Goal: Information Seeking & Learning: Find specific page/section

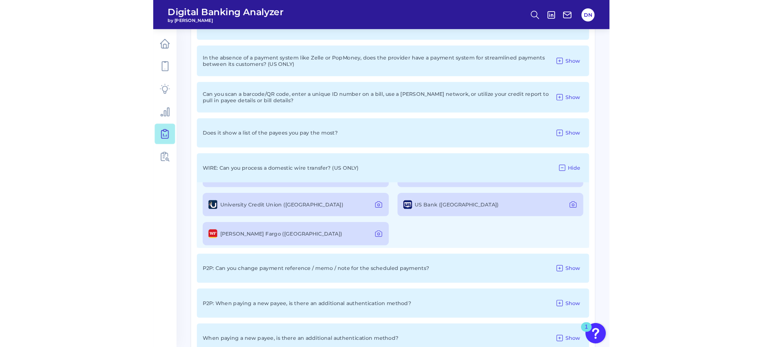
scroll to position [285, 0]
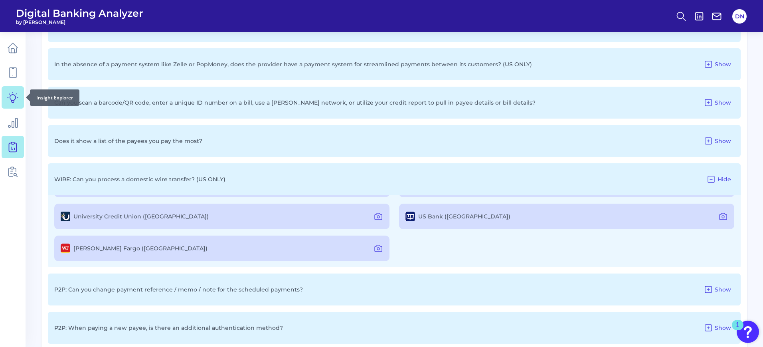
click at [8, 97] on icon at bounding box center [13, 97] width 10 height 10
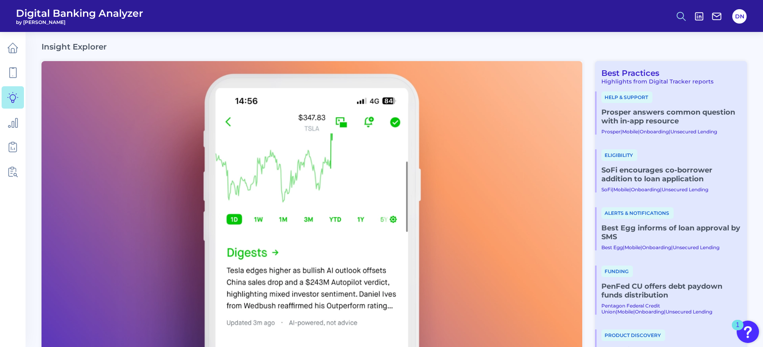
click at [684, 18] on line at bounding box center [683, 19] width 3 height 3
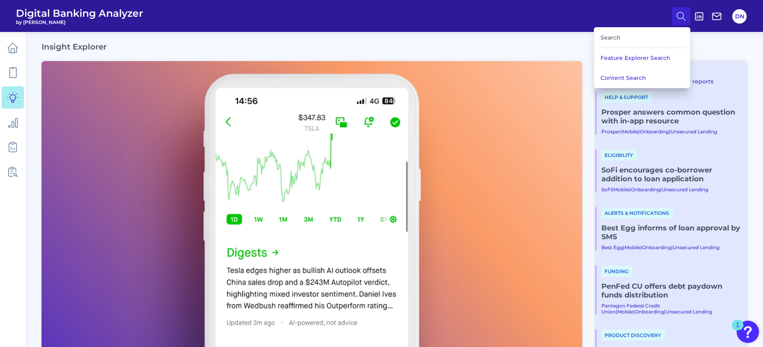
click at [645, 36] on div "Search" at bounding box center [641, 38] width 89 height 20
click at [609, 39] on div "Search" at bounding box center [641, 38] width 89 height 20
click at [607, 39] on div "Search" at bounding box center [641, 38] width 89 height 20
click at [619, 77] on button "Content Search" at bounding box center [642, 78] width 96 height 20
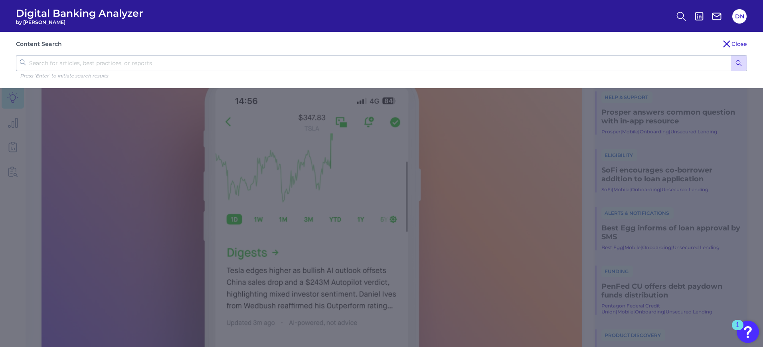
click at [430, 63] on input "text" at bounding box center [381, 63] width 731 height 16
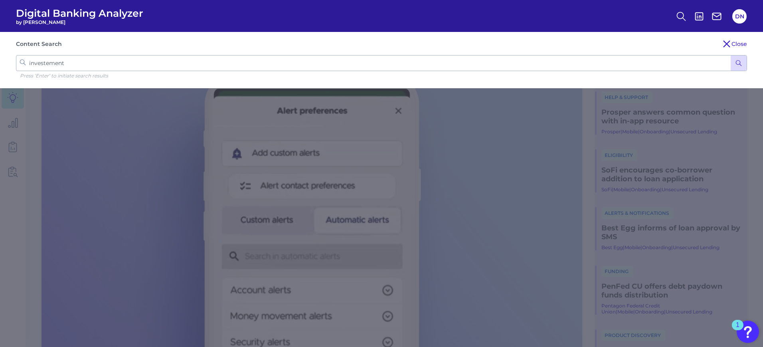
type input "investements"
click button "submit" at bounding box center [738, 62] width 16 height 15
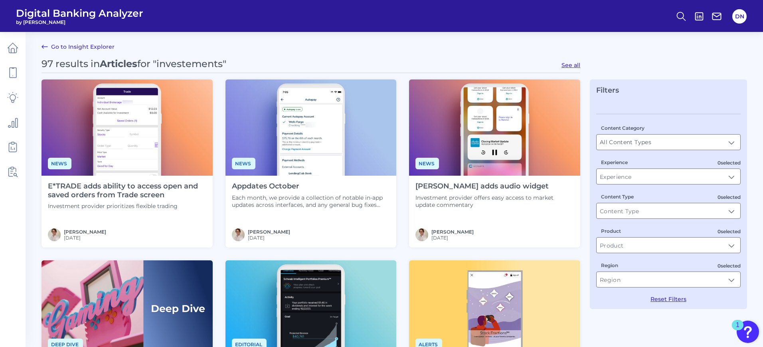
click at [43, 47] on icon at bounding box center [45, 46] width 6 height 3
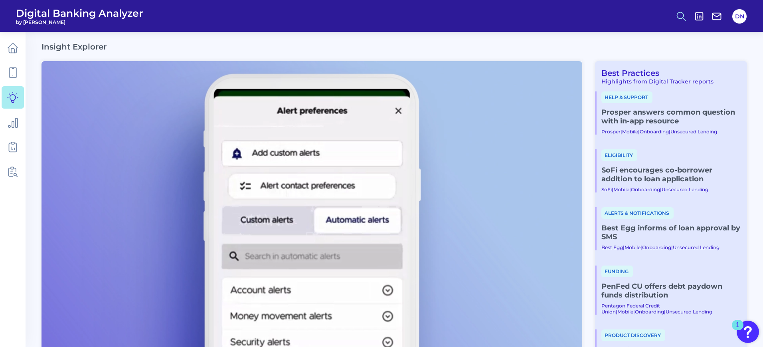
click at [675, 15] on button at bounding box center [681, 16] width 18 height 18
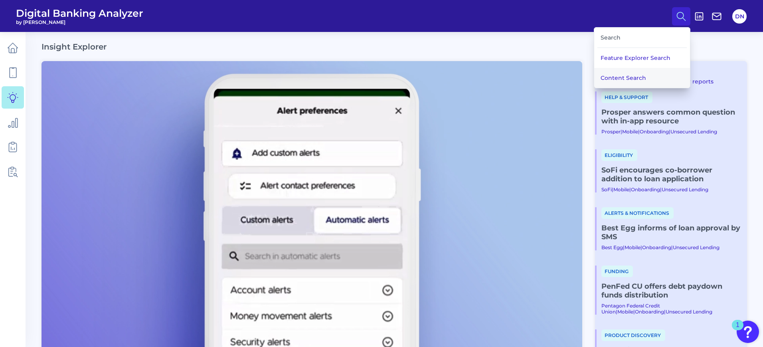
click at [633, 77] on button "Content Search" at bounding box center [642, 78] width 96 height 20
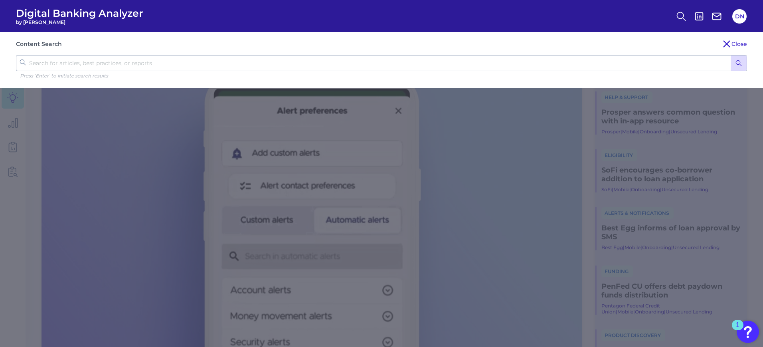
click at [739, 64] on icon "submit" at bounding box center [738, 62] width 7 height 7
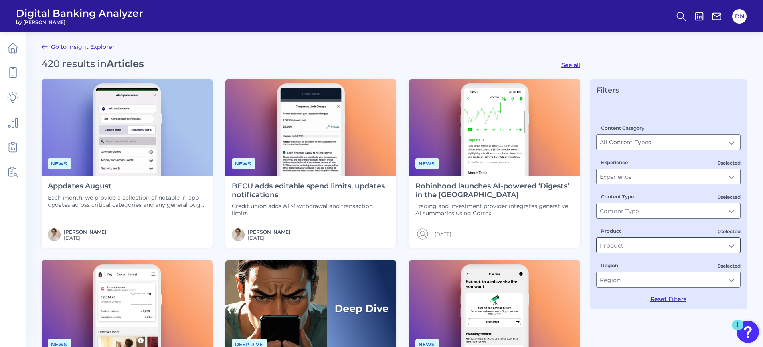
click at [735, 246] on input "Product" at bounding box center [668, 244] width 144 height 15
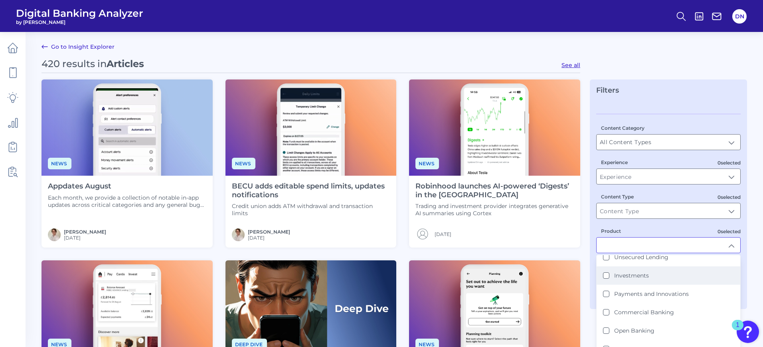
scroll to position [100, 0]
click at [602, 274] on li "Investments" at bounding box center [668, 274] width 144 height 18
type input "Investments"
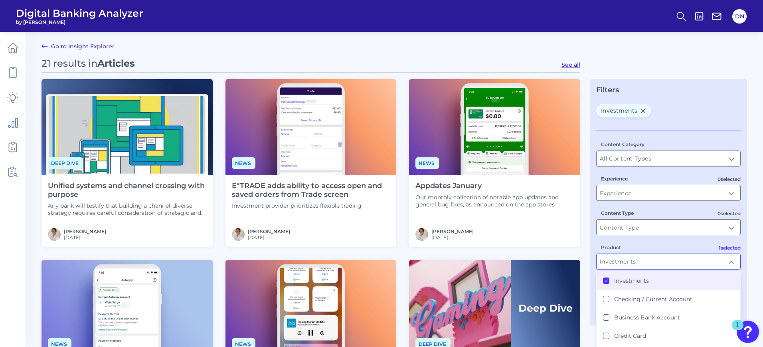
click at [746, 227] on div "Filters Investments Content Category All Content Types All Content Types 0 sele…" at bounding box center [667, 202] width 157 height 246
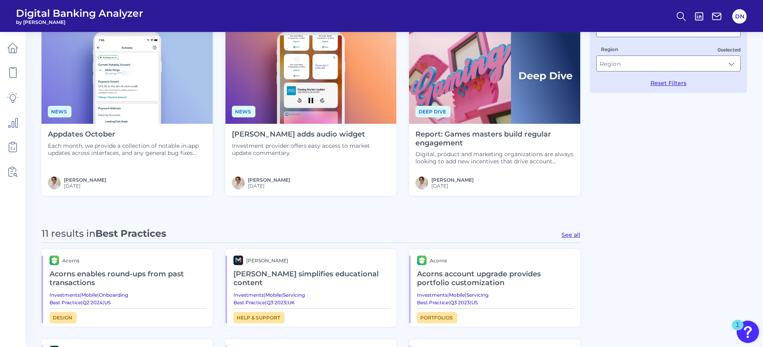
scroll to position [250, 0]
